Goal: Task Accomplishment & Management: Manage account settings

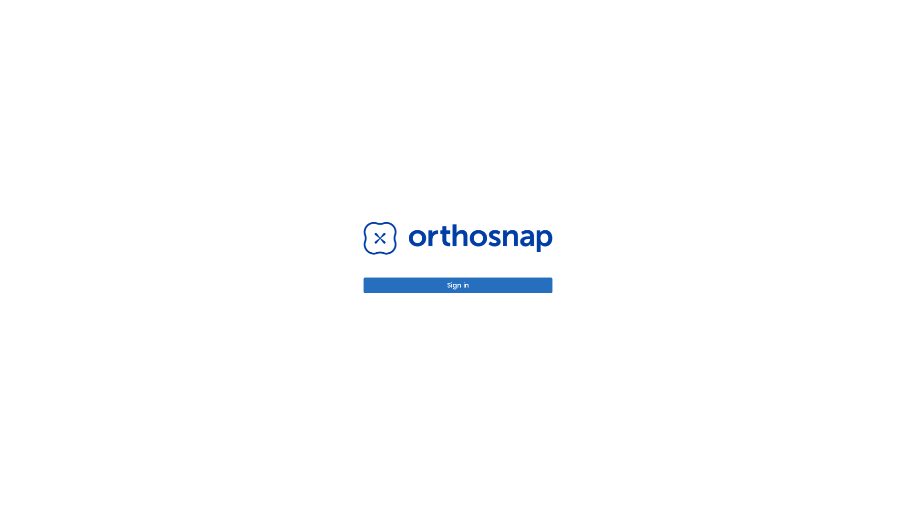
click at [458, 285] on button "Sign in" at bounding box center [457, 286] width 189 height 16
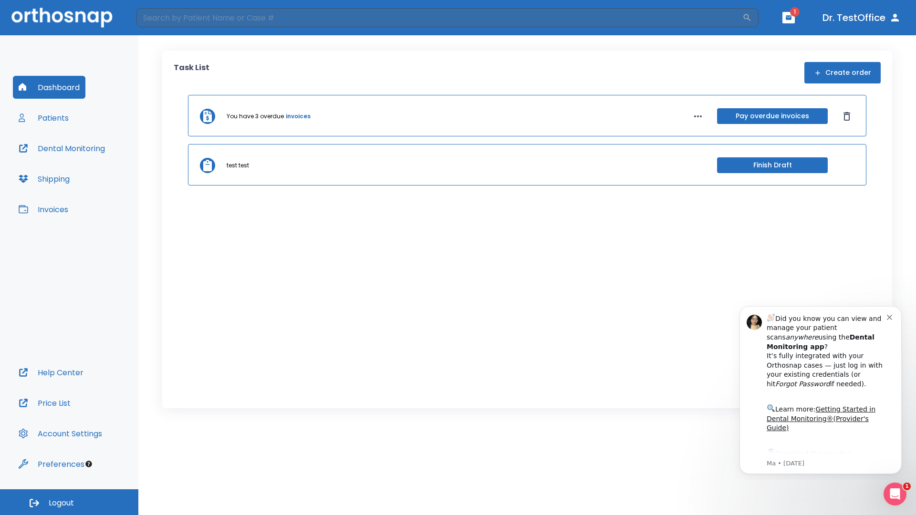
click at [69, 502] on span "Logout" at bounding box center [61, 503] width 25 height 10
